Goal: Navigation & Orientation: Find specific page/section

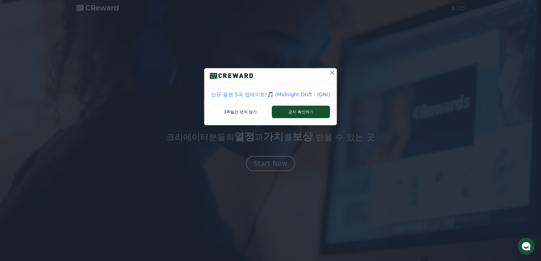
click at [331, 74] on icon at bounding box center [332, 72] width 7 height 7
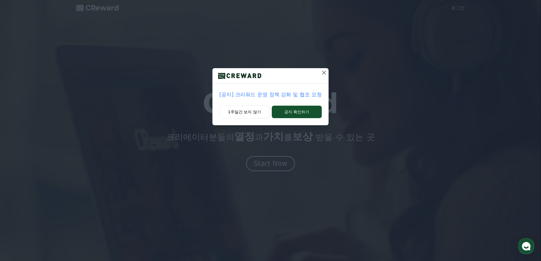
click at [323, 73] on icon at bounding box center [324, 72] width 7 height 7
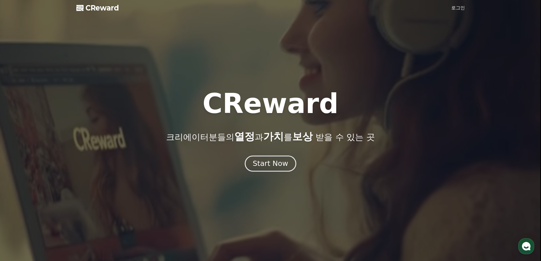
drag, startPoint x: 344, startPoint y: 79, endPoint x: 289, endPoint y: 157, distance: 95.4
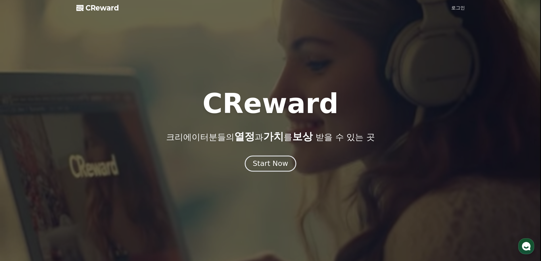
click at [344, 79] on div at bounding box center [270, 130] width 541 height 261
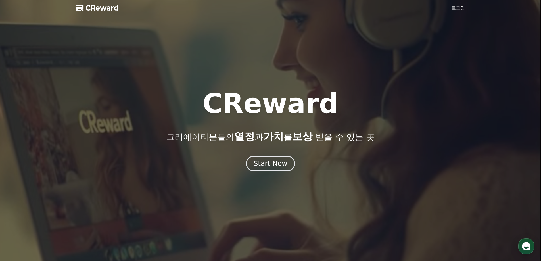
click at [268, 182] on div at bounding box center [270, 130] width 541 height 261
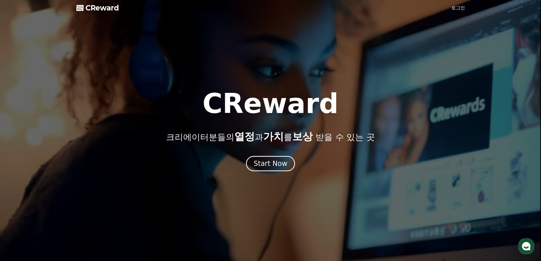
click at [264, 155] on div "CReward 크리에이터분들의 열정 과 가치 를 보상 받을 수 있는 곳 Start Now" at bounding box center [270, 130] width 541 height 81
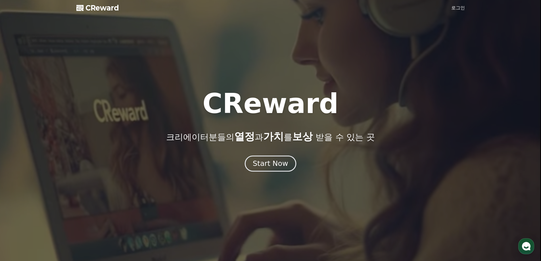
click at [266, 161] on div "Start Now" at bounding box center [270, 164] width 35 height 10
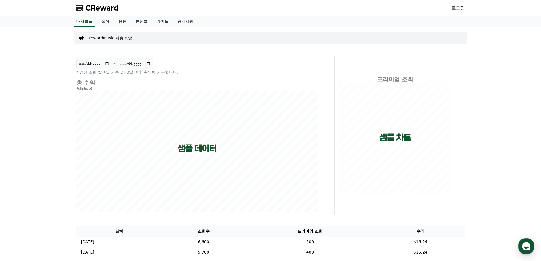
click at [337, 79] on div "프리미엄 조회 샘플 차트" at bounding box center [395, 135] width 117 height 123
